Goal: Information Seeking & Learning: Find specific page/section

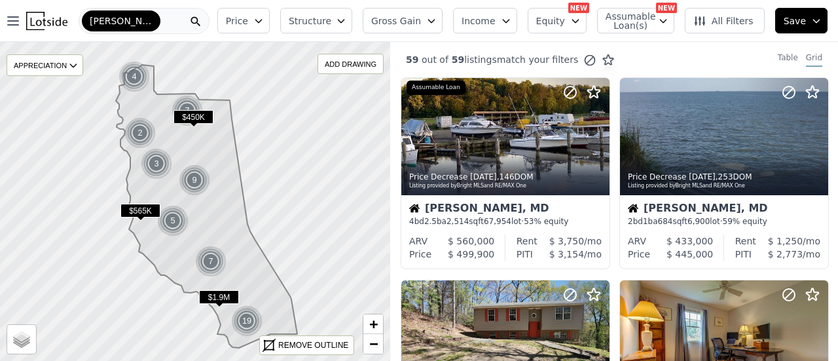
click at [105, 15] on span "[PERSON_NAME]" at bounding box center [121, 20] width 63 height 13
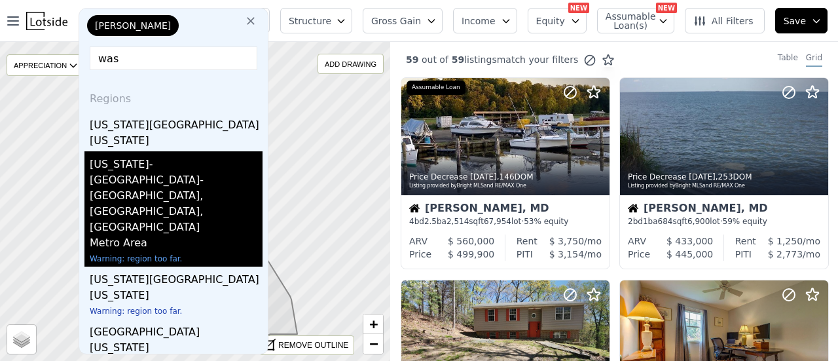
type input "was"
click at [149, 187] on div "[US_STATE]-[GEOGRAPHIC_DATA]-[GEOGRAPHIC_DATA], [GEOGRAPHIC_DATA], [GEOGRAPHIC_…" at bounding box center [176, 193] width 173 height 84
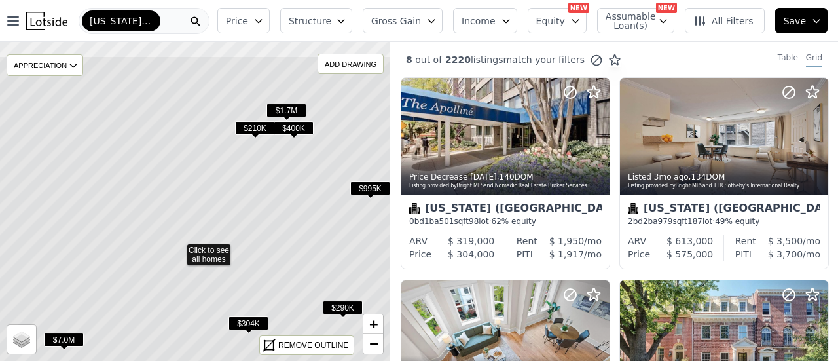
drag, startPoint x: 295, startPoint y: 192, endPoint x: 282, endPoint y: 234, distance: 43.7
click at [282, 234] on icon at bounding box center [177, 248] width 471 height 385
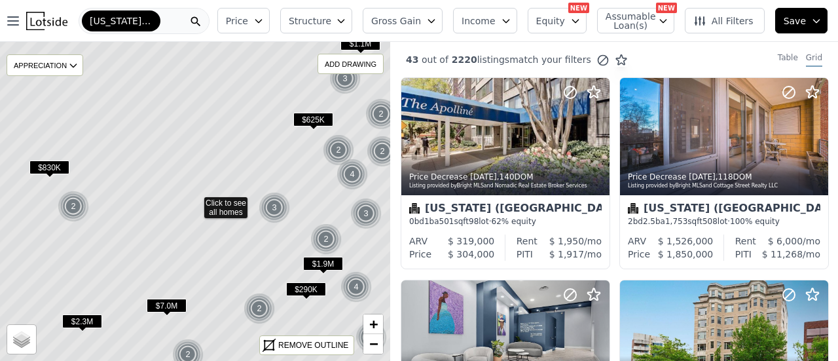
drag, startPoint x: 263, startPoint y: 263, endPoint x: 247, endPoint y: 186, distance: 78.2
click at [247, 188] on icon at bounding box center [194, 201] width 471 height 385
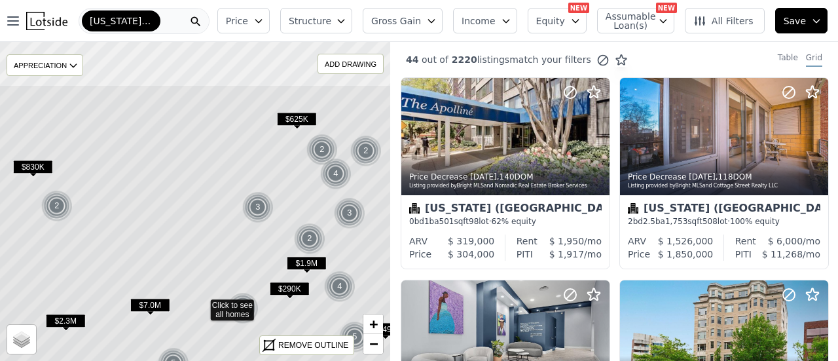
drag, startPoint x: 238, startPoint y: 158, endPoint x: 243, endPoint y: 261, distance: 102.9
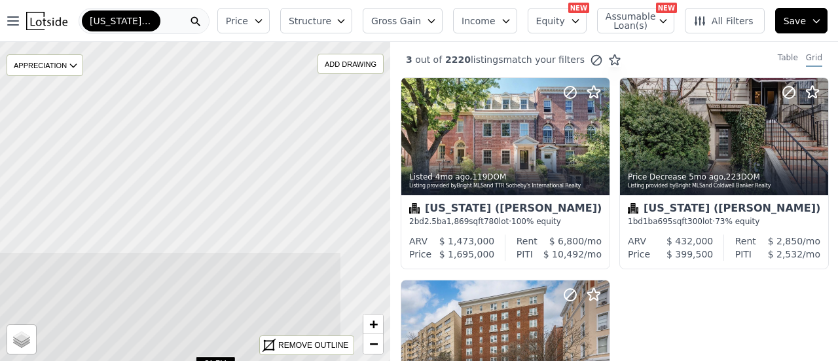
drag, startPoint x: 230, startPoint y: 65, endPoint x: 141, endPoint y: 308, distance: 258.7
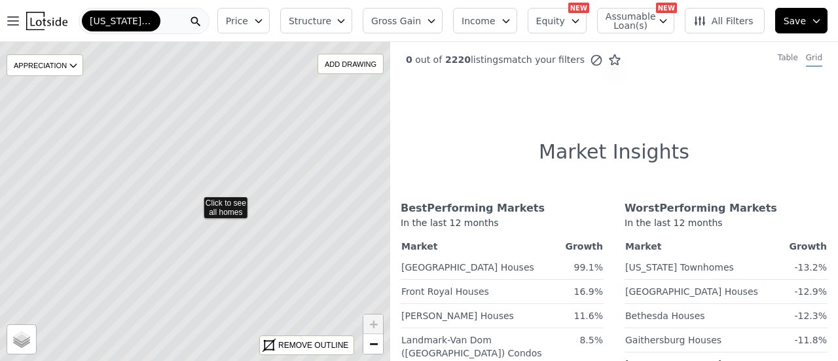
click at [186, 183] on icon at bounding box center [195, 201] width 471 height 385
click at [211, 173] on icon at bounding box center [195, 201] width 471 height 385
click at [168, 19] on div "[US_STATE]-[GEOGRAPHIC_DATA]-[GEOGRAPHIC_DATA]" at bounding box center [144, 21] width 131 height 26
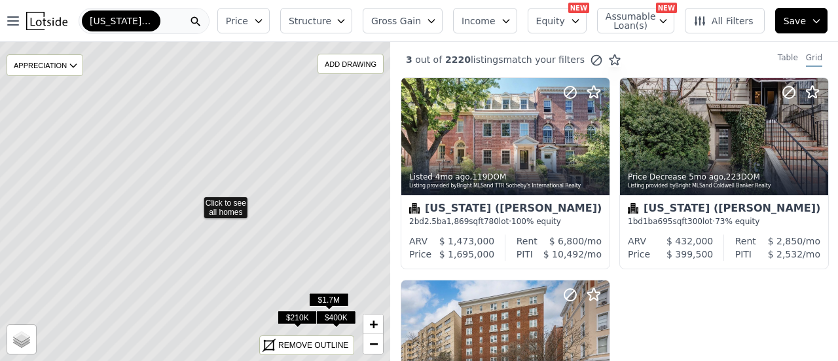
click at [234, 203] on icon at bounding box center [195, 201] width 471 height 385
click at [162, 22] on div "[US_STATE]-[GEOGRAPHIC_DATA]-[GEOGRAPHIC_DATA]" at bounding box center [144, 21] width 131 height 26
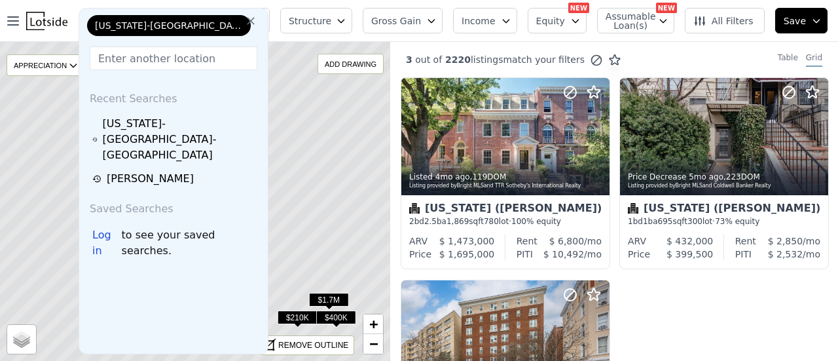
click at [247, 22] on icon at bounding box center [251, 21] width 8 height 8
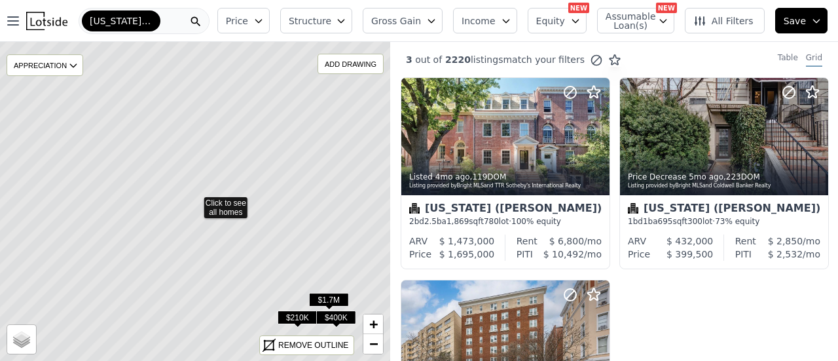
click at [172, 7] on nav "Open main menu [US_STATE]-[GEOGRAPHIC_DATA]-[GEOGRAPHIC_DATA]" at bounding box center [106, 21] width 212 height 42
click at [160, 22] on div "[US_STATE]-[GEOGRAPHIC_DATA]-[GEOGRAPHIC_DATA]" at bounding box center [144, 21] width 131 height 26
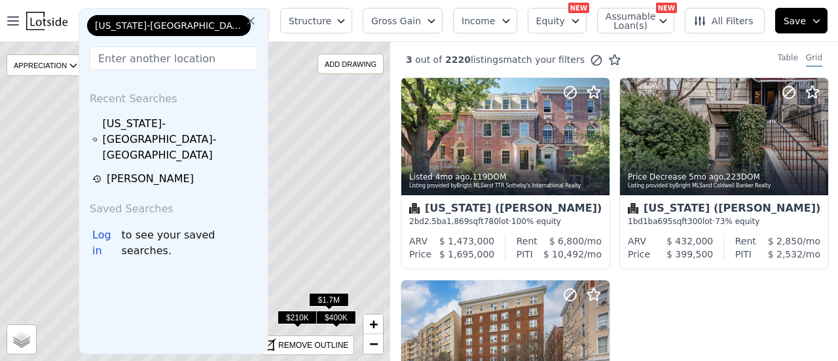
click at [153, 56] on input "text" at bounding box center [174, 58] width 168 height 24
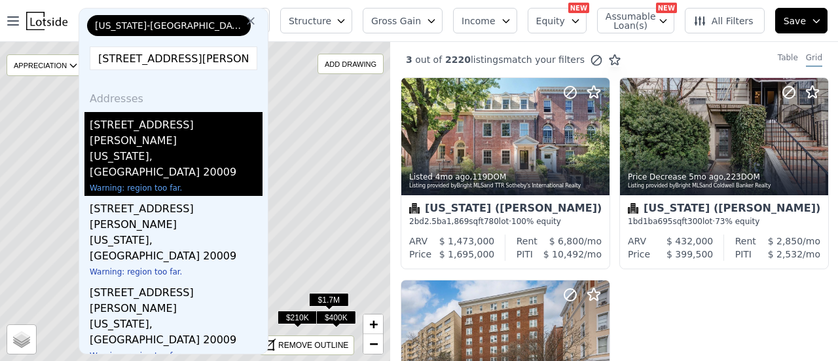
type input "[STREET_ADDRESS][PERSON_NAME]"
click at [197, 149] on div "[US_STATE], [GEOGRAPHIC_DATA] 20009" at bounding box center [176, 166] width 173 height 34
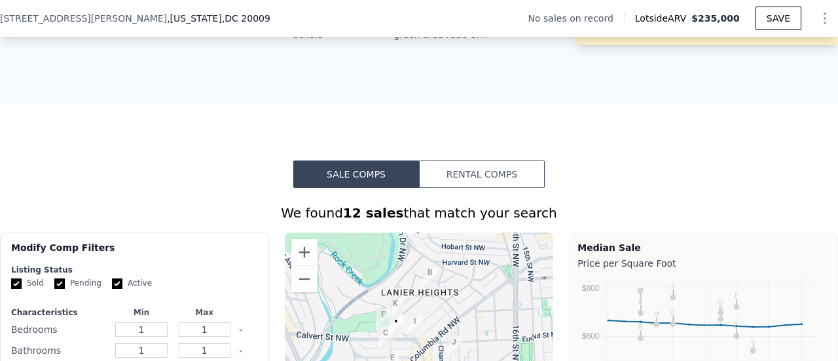
scroll to position [911, 0]
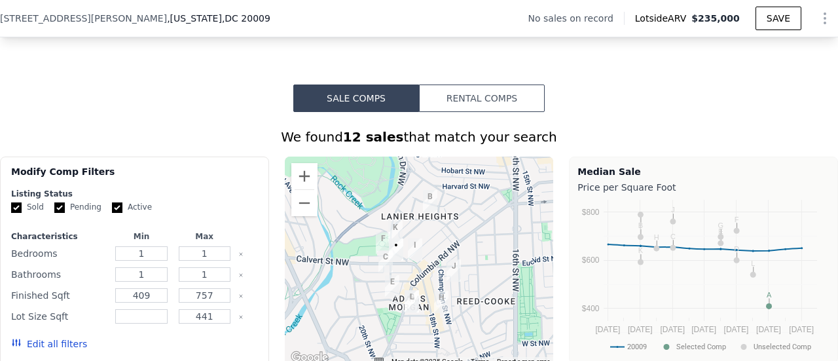
click at [462, 107] on button "Rental Comps" at bounding box center [482, 97] width 126 height 27
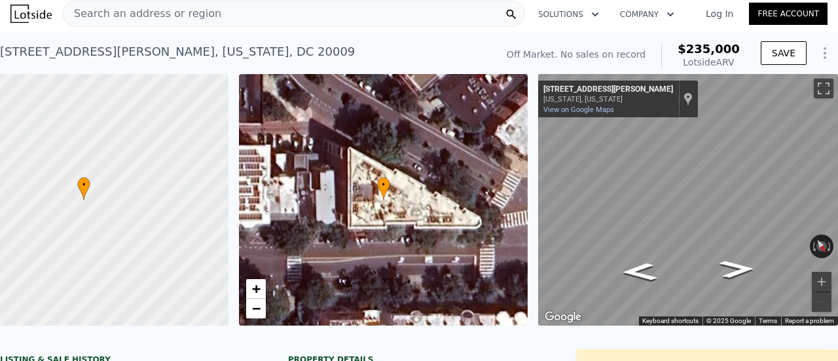
scroll to position [0, 0]
